Goal: Book appointment/travel/reservation

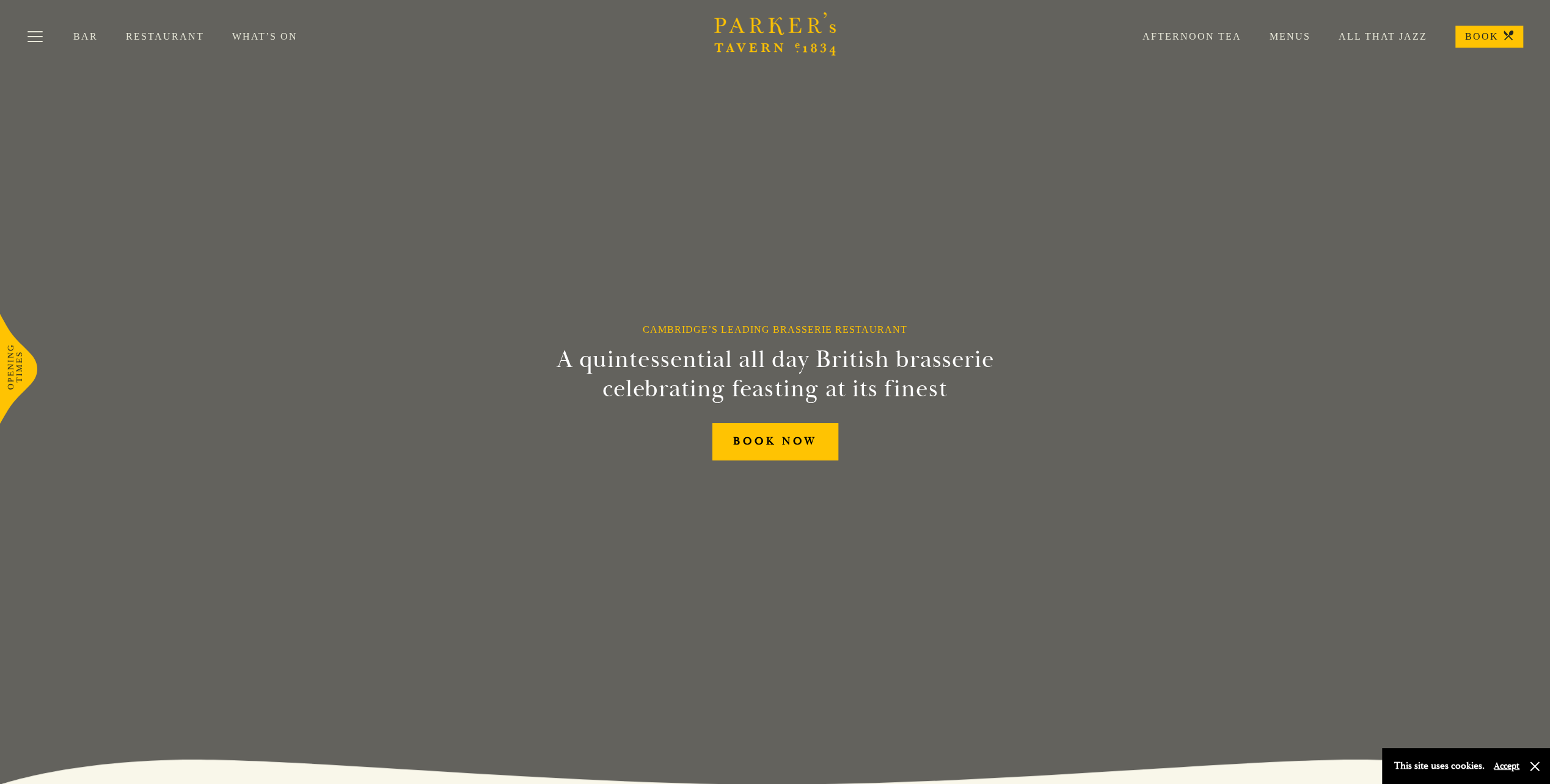
click at [178, 37] on link "Restaurant" at bounding box center [179, 36] width 106 height 12
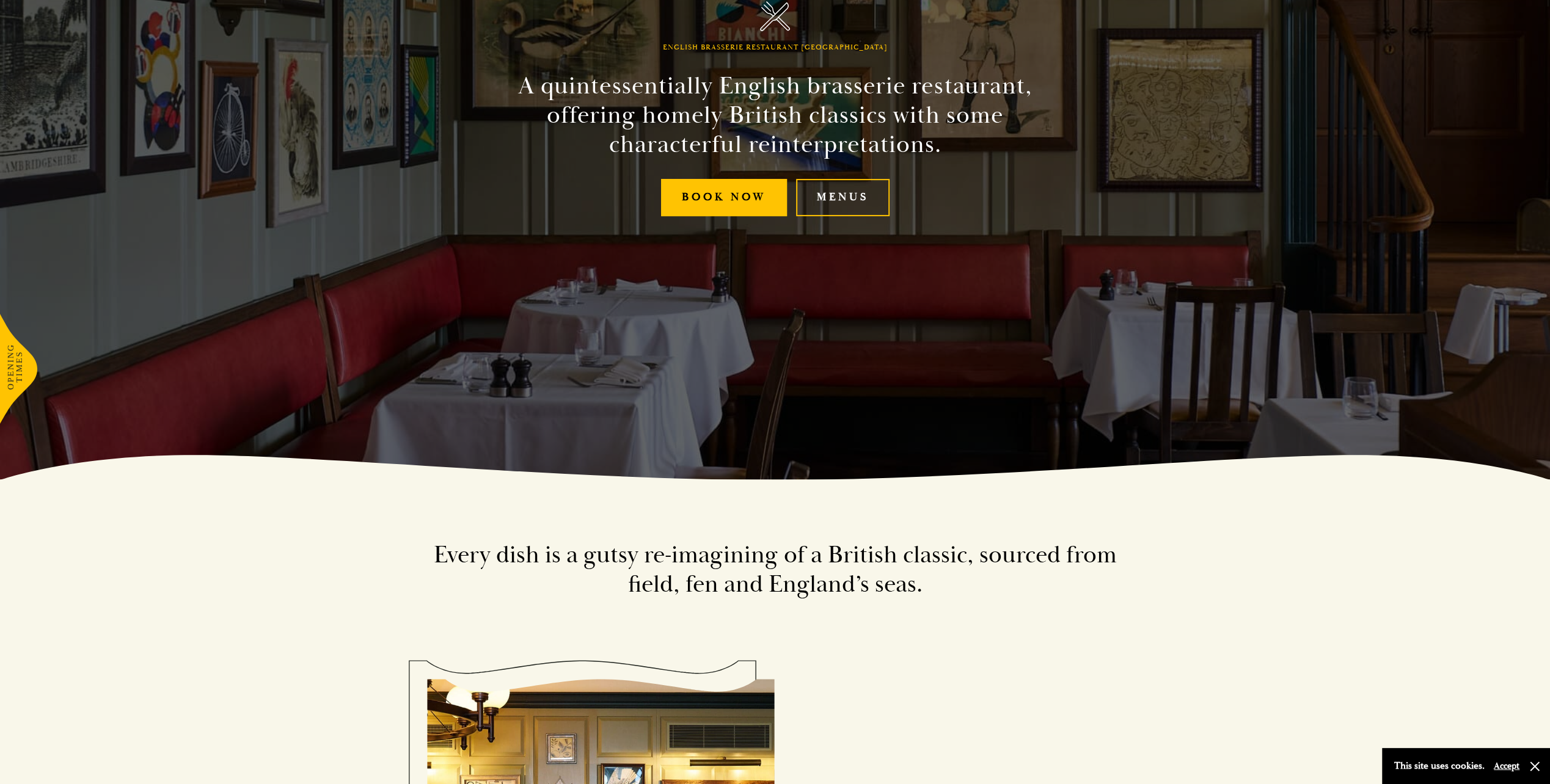
scroll to position [307, 0]
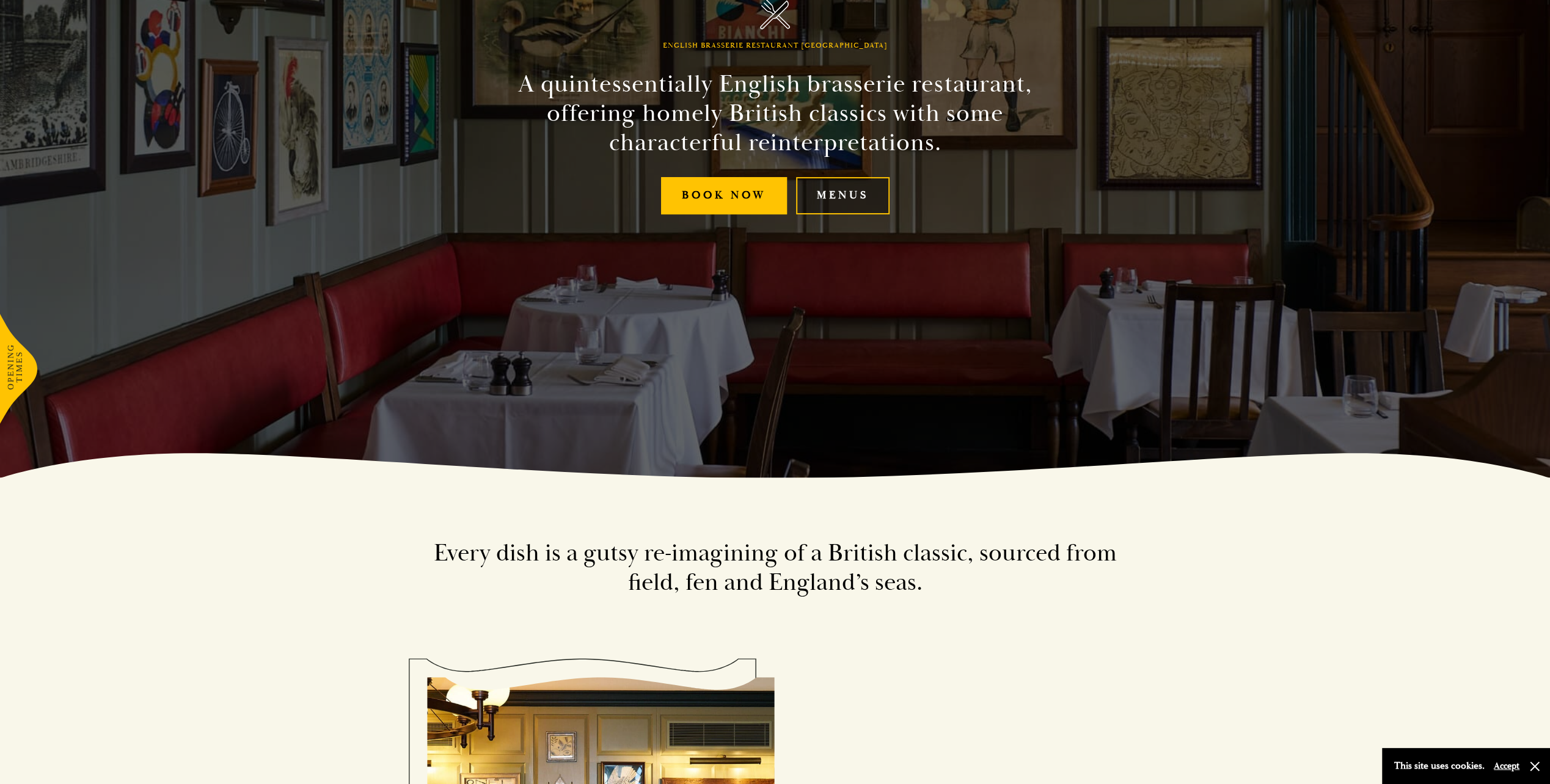
click at [838, 202] on link "Menus" at bounding box center [843, 195] width 94 height 37
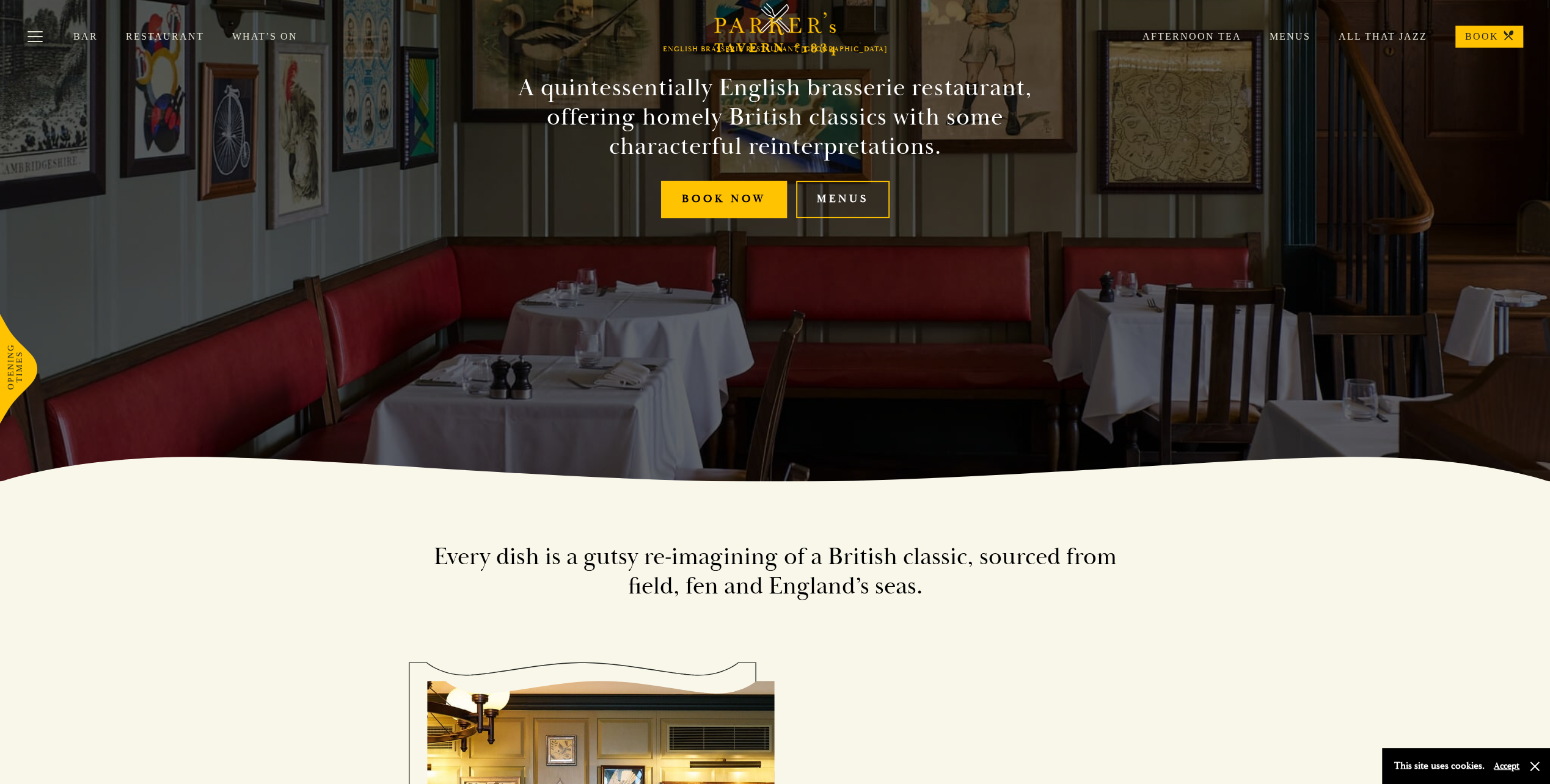
scroll to position [0, 0]
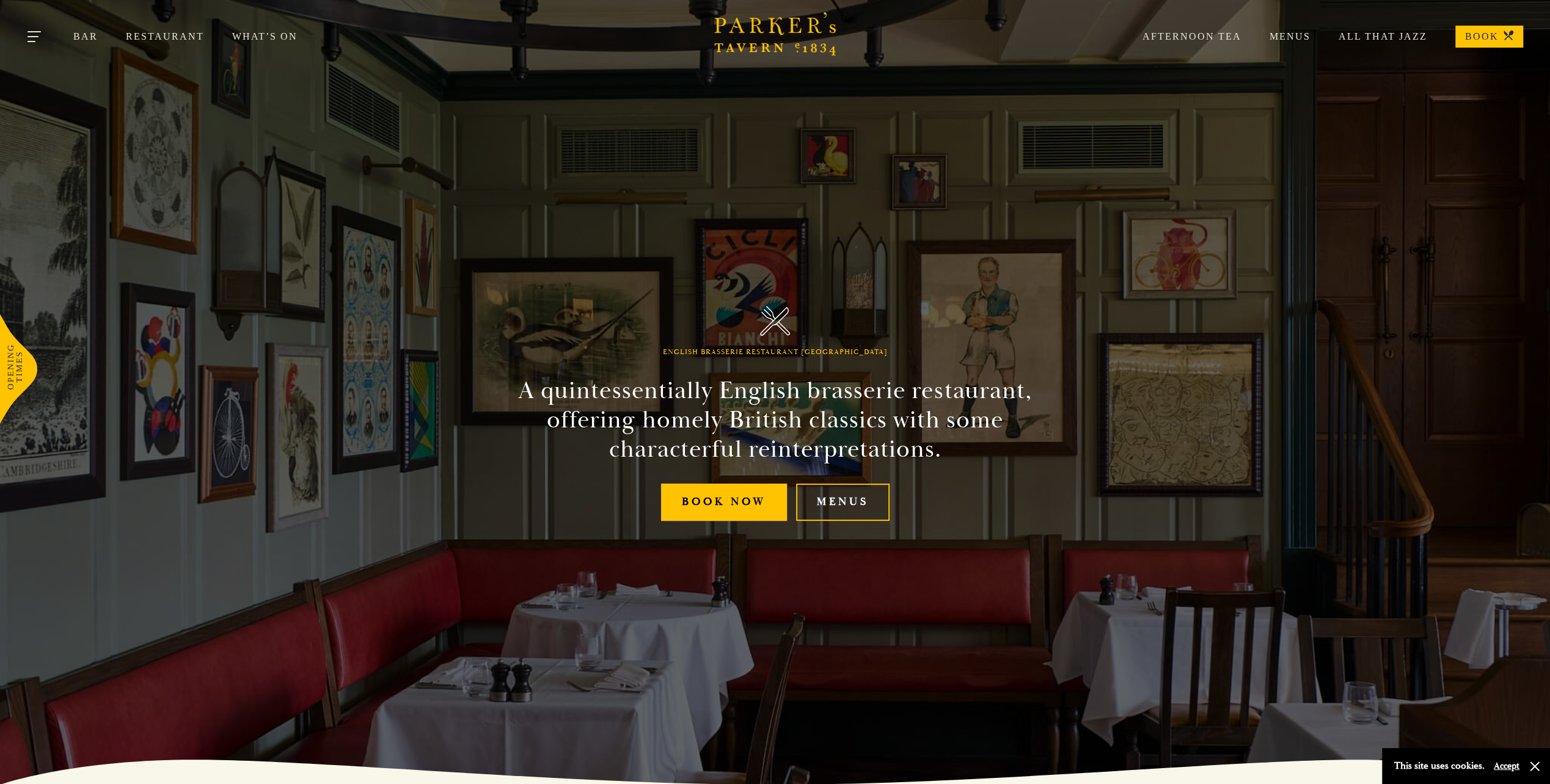
click at [28, 32] on button "Toggle navigation" at bounding box center [35, 39] width 52 height 52
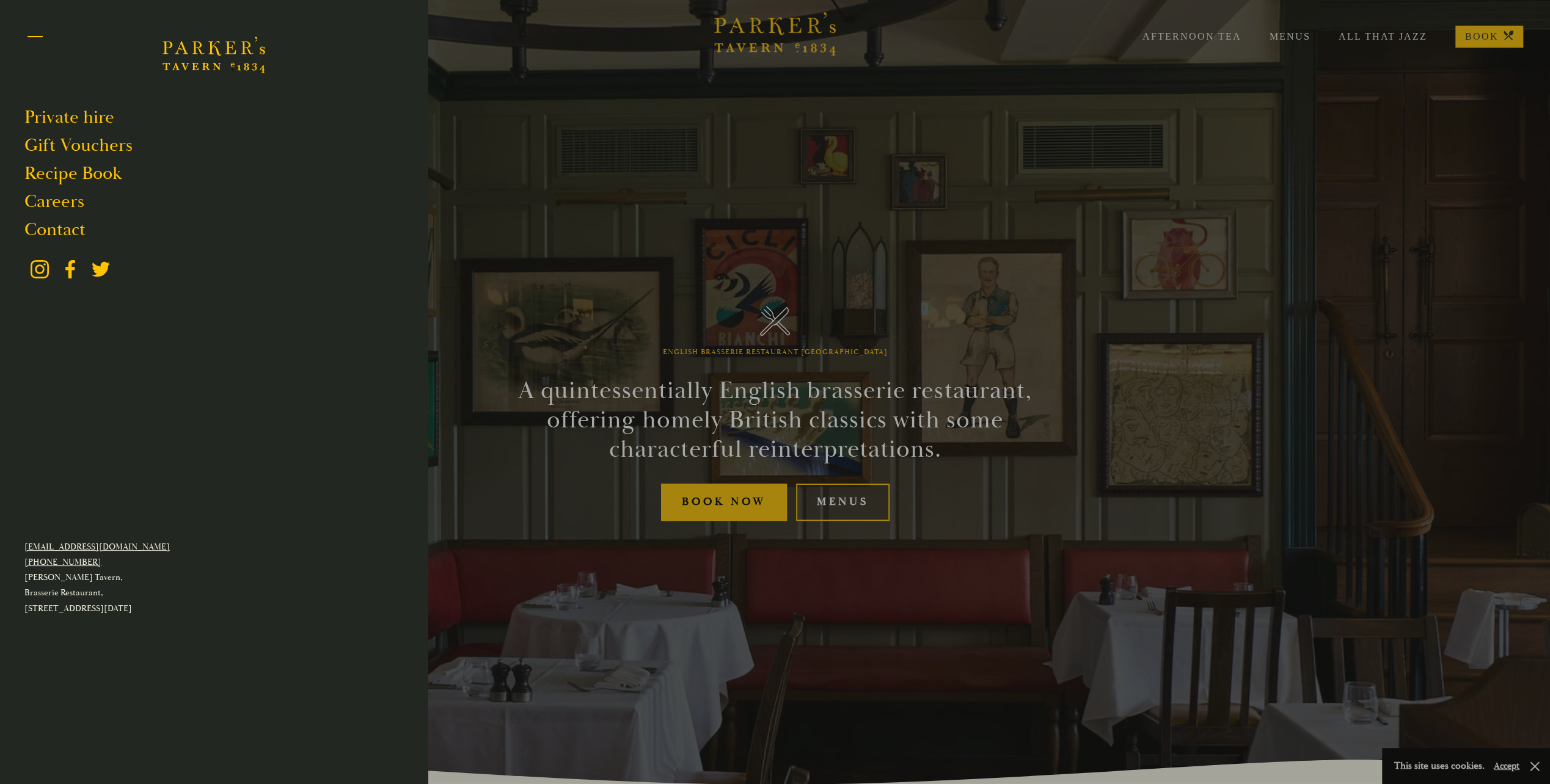
click at [35, 49] on button "Toggle navigation" at bounding box center [35, 39] width 52 height 52
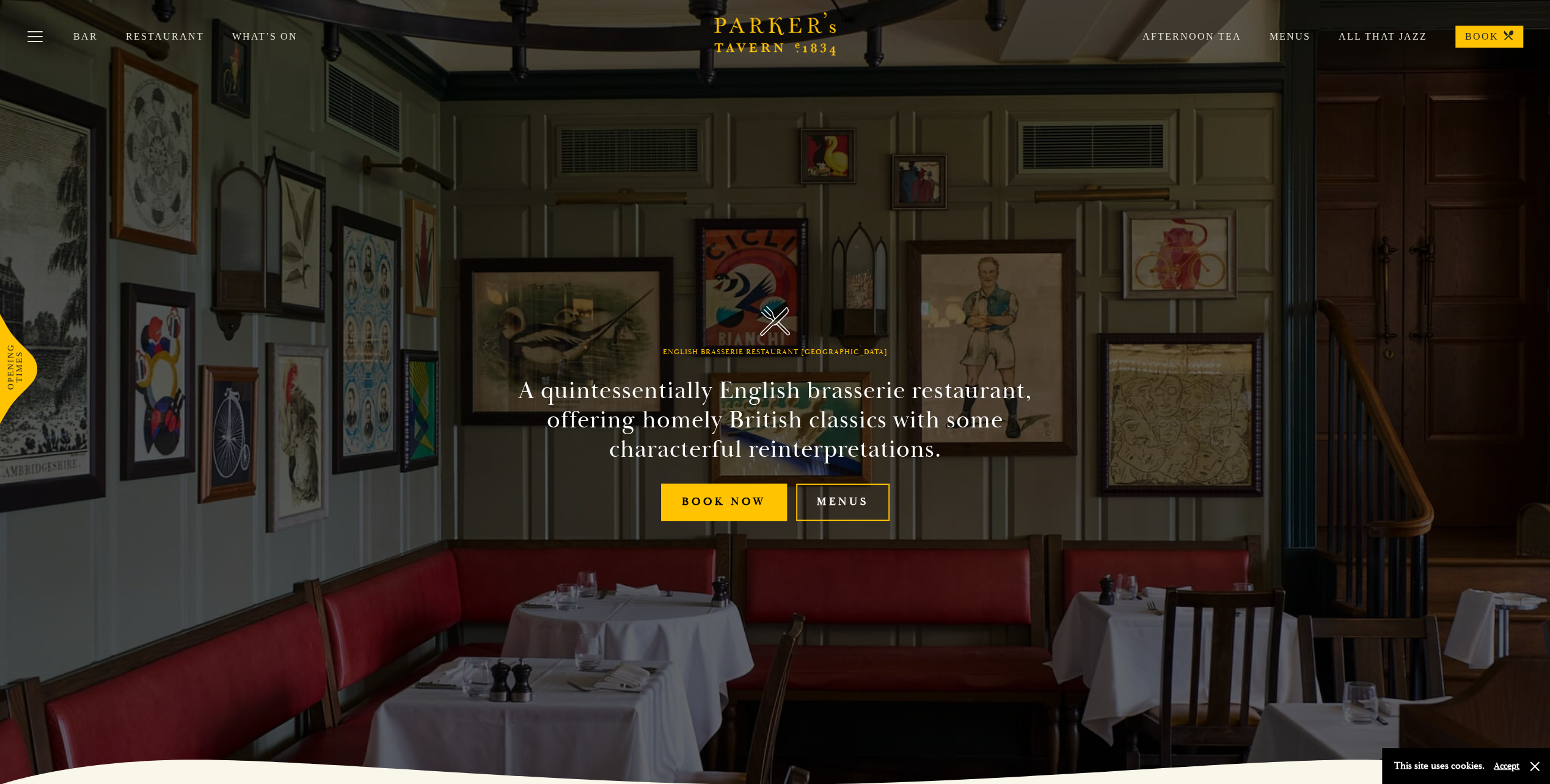
click at [1302, 40] on link "Menus" at bounding box center [1276, 36] width 69 height 12
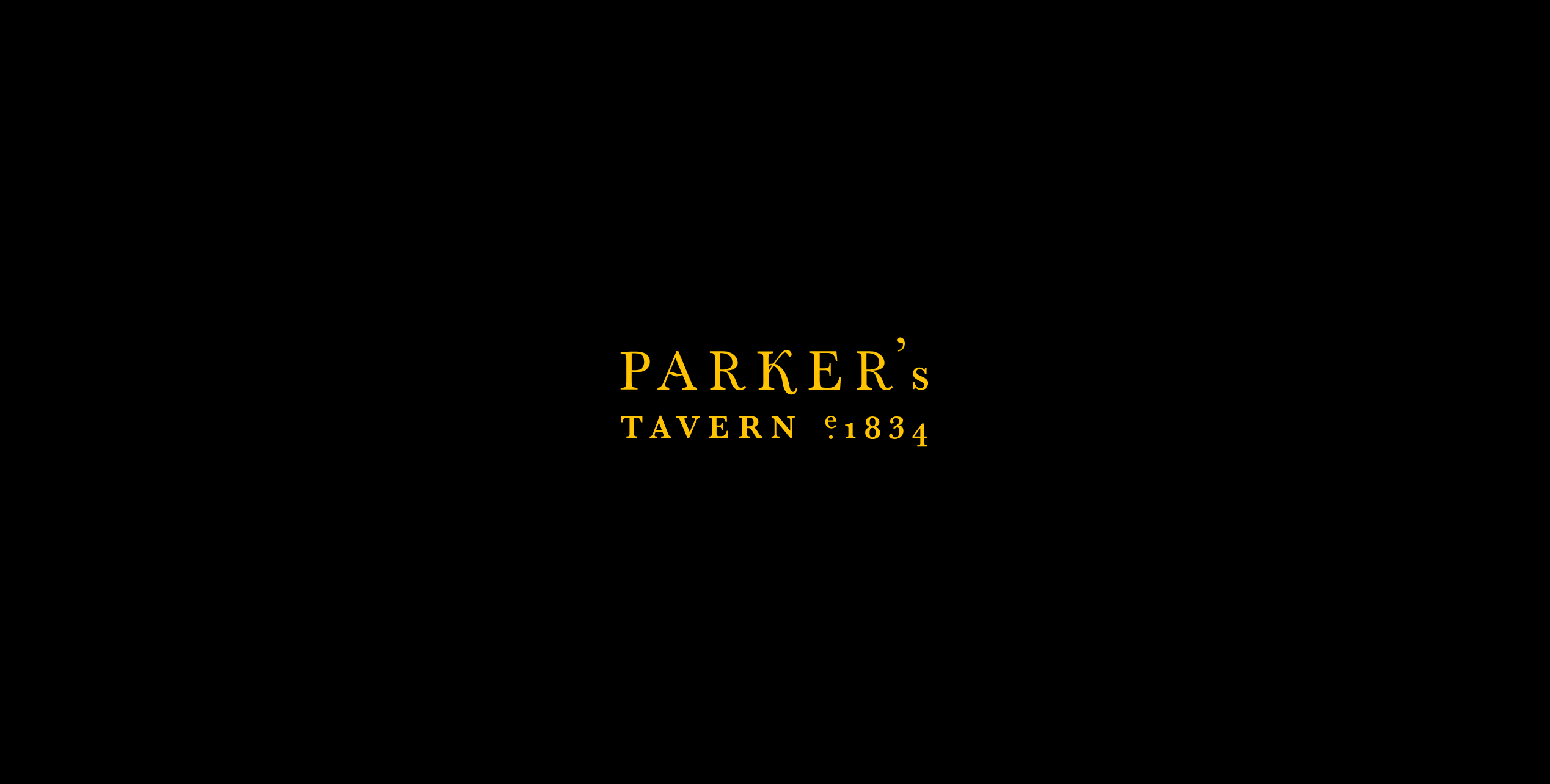
scroll to position [481, 0]
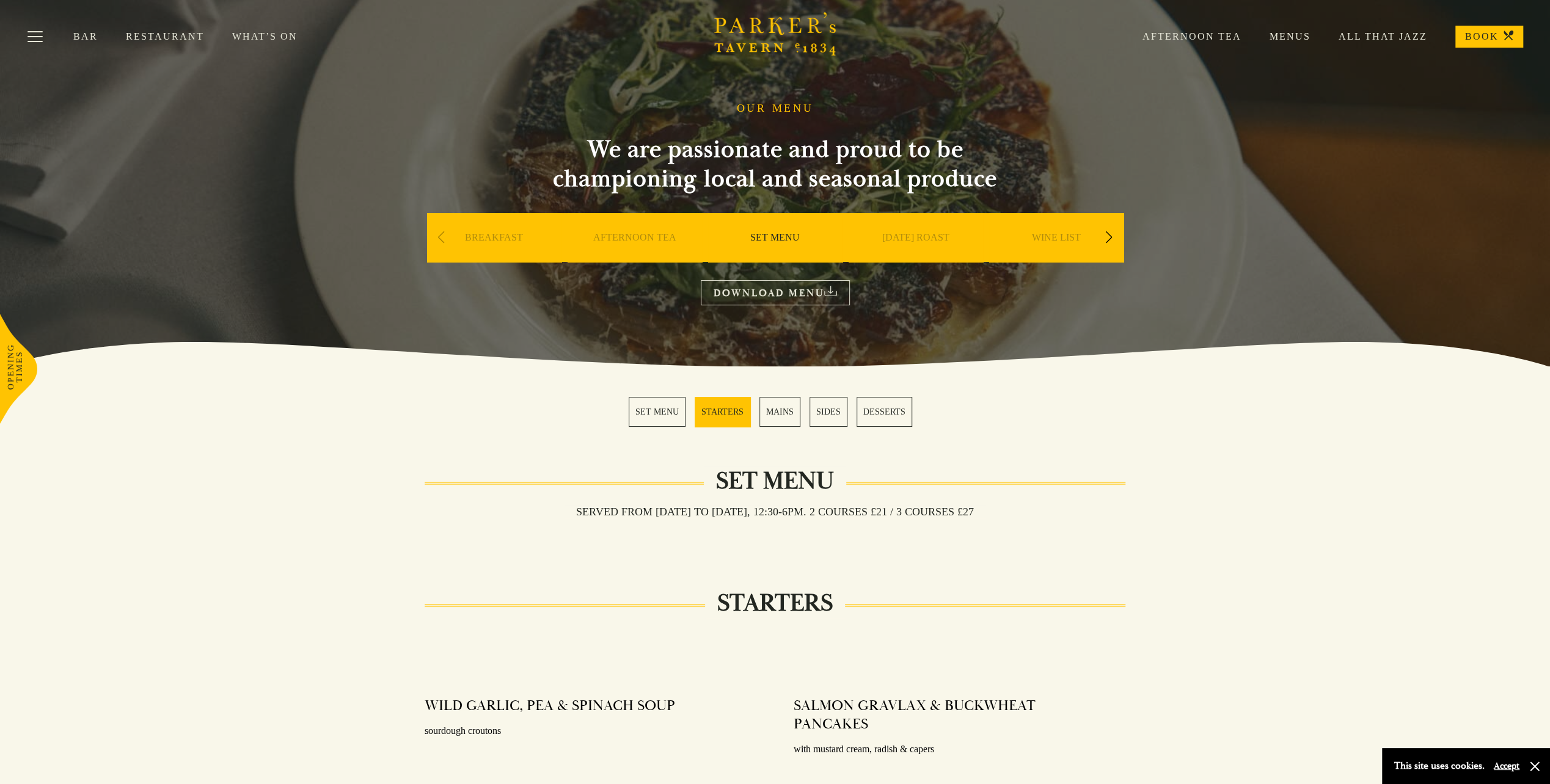
click at [477, 239] on link "BREAKFAST" at bounding box center [494, 255] width 58 height 49
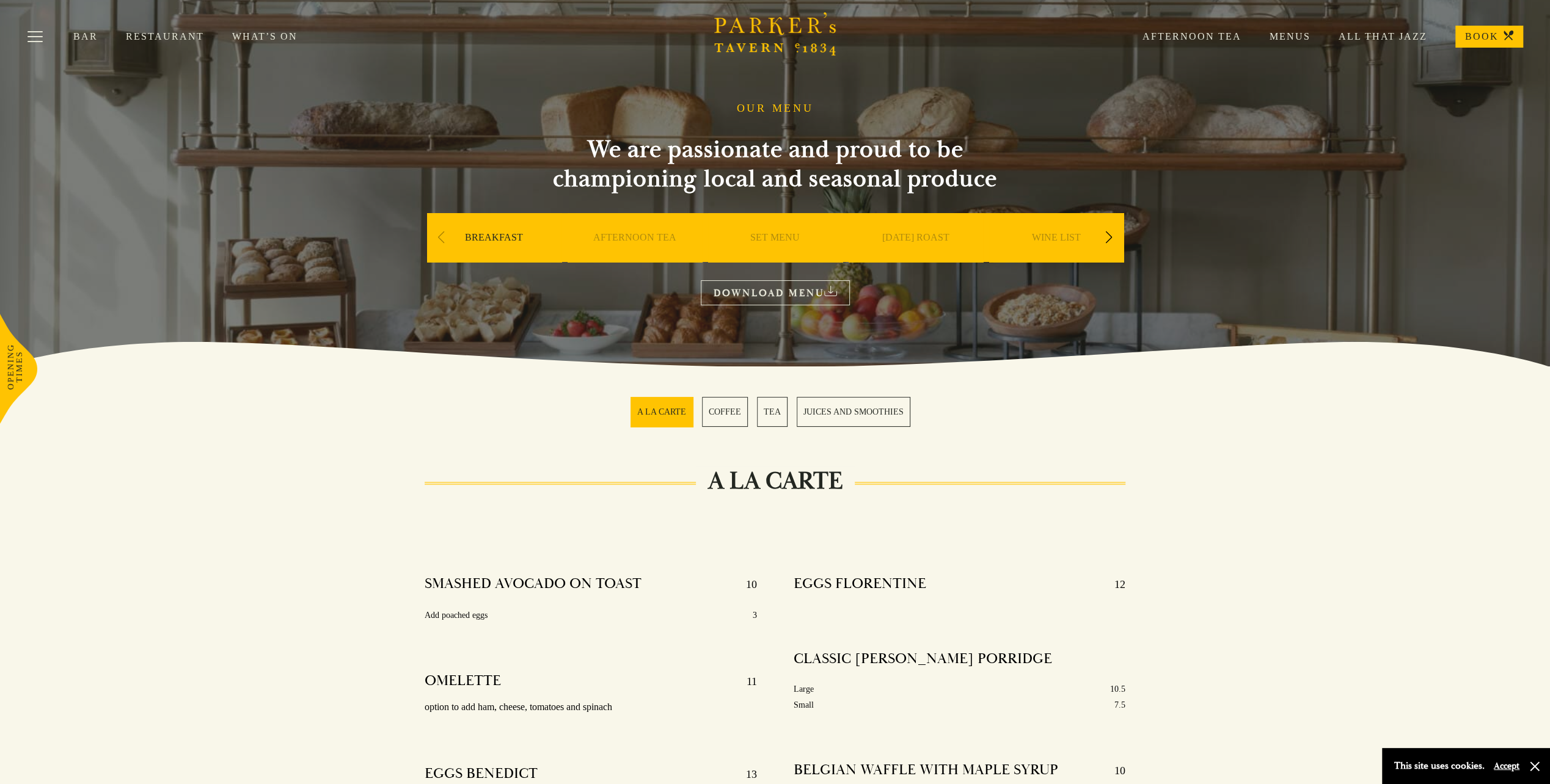
click at [1471, 35] on link "BOOK" at bounding box center [1489, 36] width 67 height 22
